Goal: Transaction & Acquisition: Purchase product/service

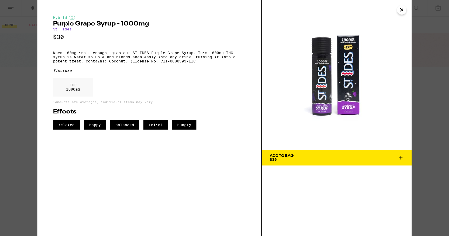
click at [65, 30] on link "St. Ides" at bounding box center [62, 29] width 19 height 4
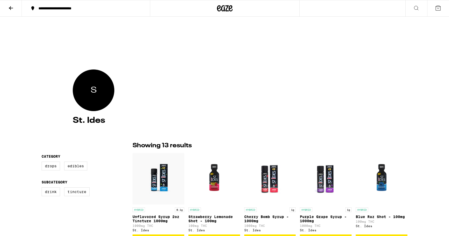
click at [94, 119] on h4 "St. Ides" at bounding box center [224, 120] width 303 height 8
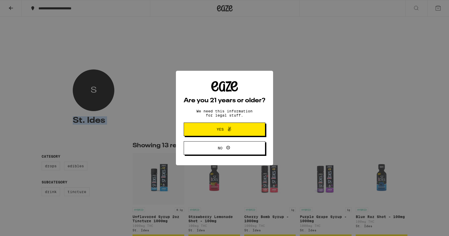
click at [123, 128] on div "Are you 21 years or older? We need this information for legal stuff. Yes No" at bounding box center [224, 118] width 449 height 236
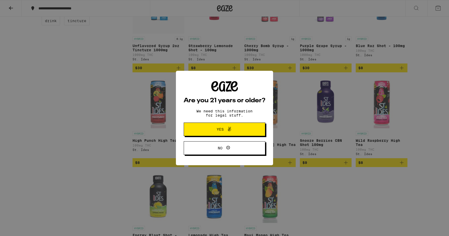
scroll to position [172, 0]
